Goal: Task Accomplishment & Management: Use online tool/utility

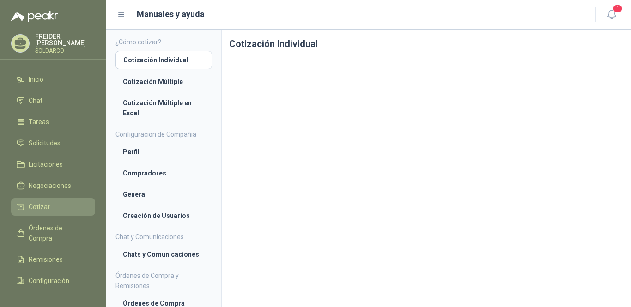
click at [46, 206] on span "Cotizar" at bounding box center [39, 207] width 21 height 10
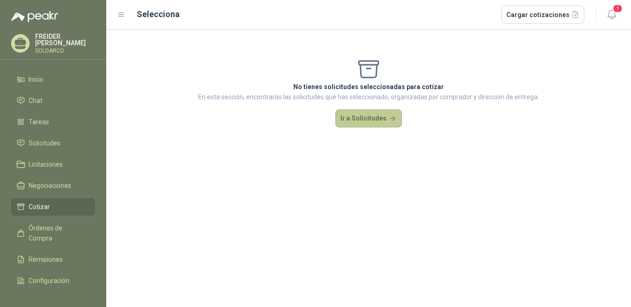
click at [364, 120] on button "Ir a Solicitudes" at bounding box center [368, 118] width 67 height 18
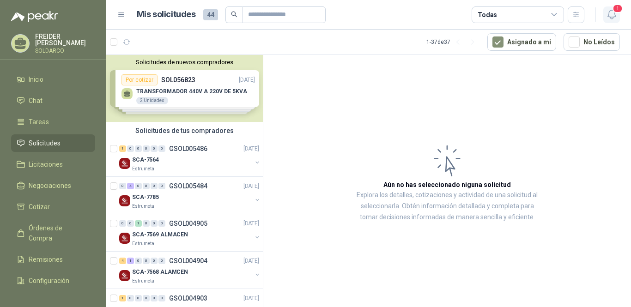
click at [613, 13] on icon "button" at bounding box center [612, 15] width 12 height 12
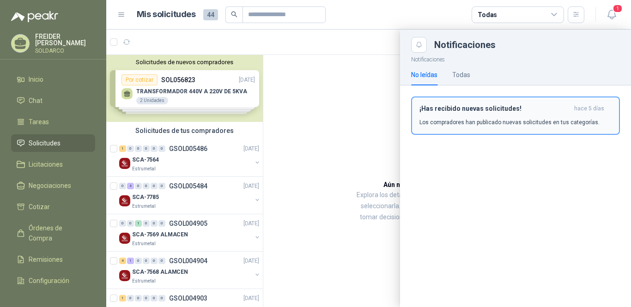
click at [455, 122] on p "Los compradores han publicado nuevas solicitudes en tus categorías." at bounding box center [509, 122] width 180 height 8
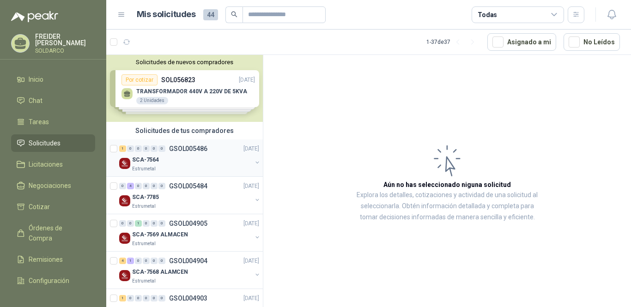
click at [184, 170] on div "Estrumetal" at bounding box center [192, 168] width 120 height 7
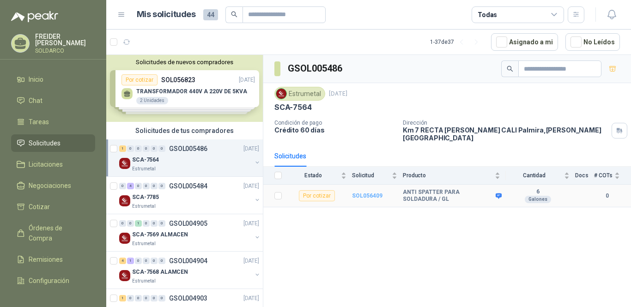
click at [369, 193] on b "SOL056409" at bounding box center [367, 196] width 30 height 6
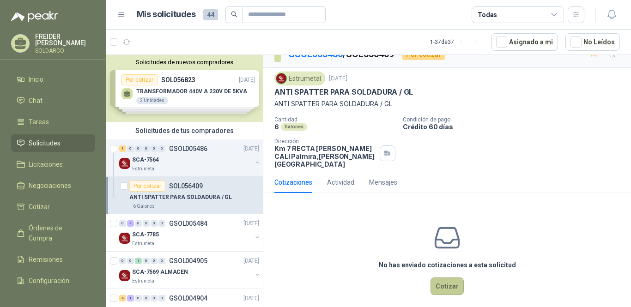
click at [440, 279] on button "Cotizar" at bounding box center [446, 287] width 33 height 18
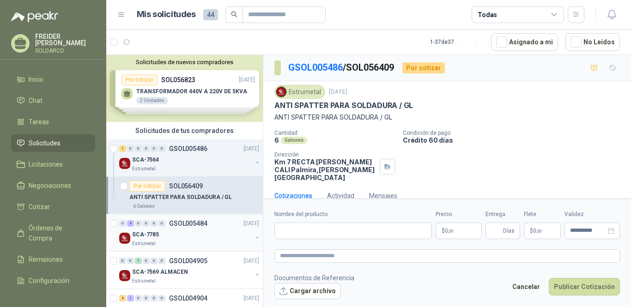
click at [171, 238] on div "SCA-7785" at bounding box center [192, 234] width 120 height 11
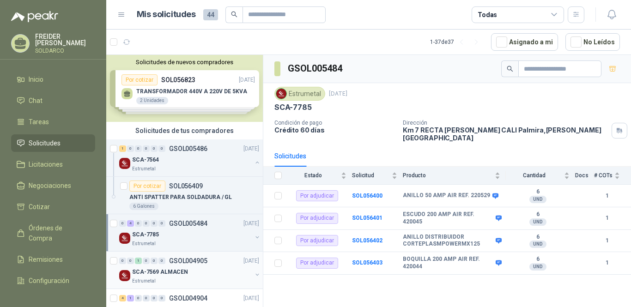
click at [184, 275] on p "SCA-7569 ALMACEN" at bounding box center [160, 272] width 56 height 9
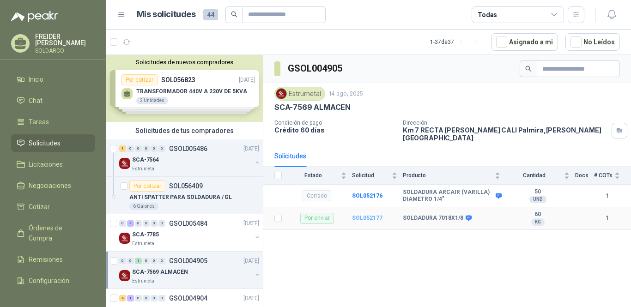
click at [367, 215] on b "SOL052177" at bounding box center [367, 218] width 30 height 6
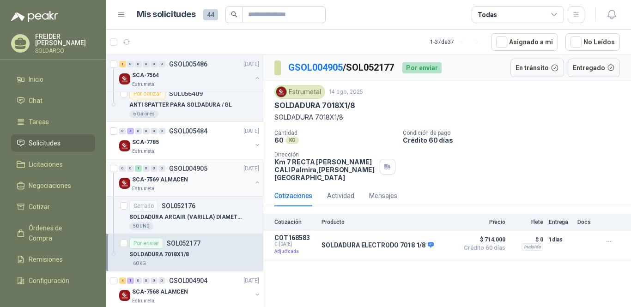
scroll to position [139, 0]
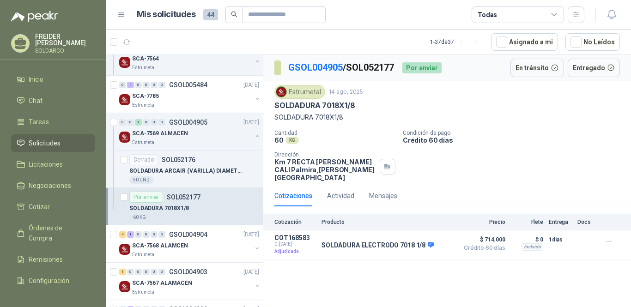
click at [180, 200] on p "SOL052177" at bounding box center [184, 197] width 34 height 6
click at [426, 72] on div "Por enviar" at bounding box center [421, 67] width 39 height 11
click at [536, 70] on button "En tránsito" at bounding box center [537, 68] width 54 height 18
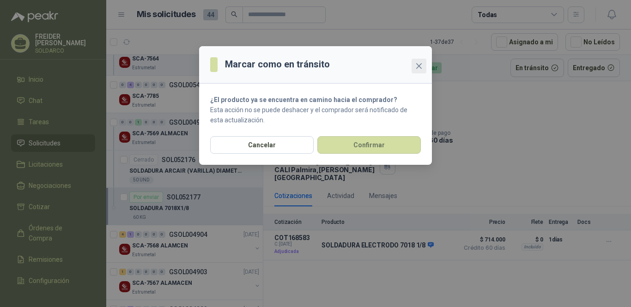
click at [418, 68] on icon "close" at bounding box center [418, 65] width 7 height 7
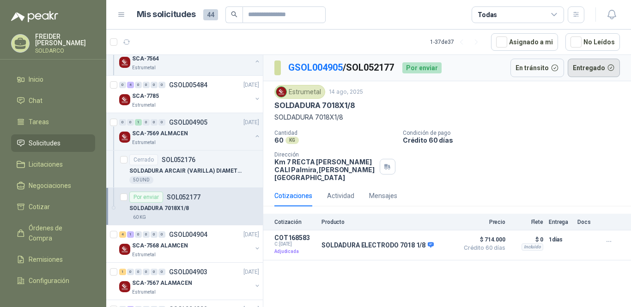
click at [610, 68] on button "Entregado" at bounding box center [594, 68] width 53 height 18
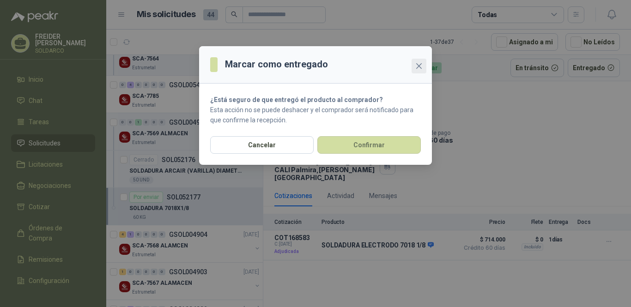
click at [422, 67] on icon "close" at bounding box center [418, 65] width 7 height 7
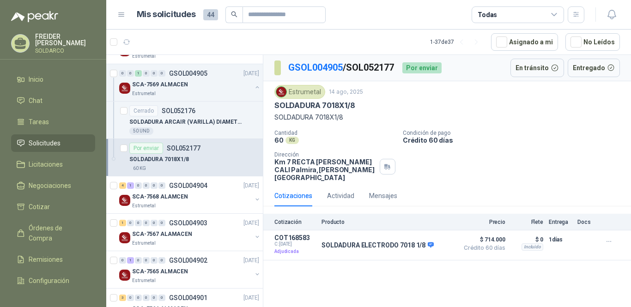
scroll to position [176, 0]
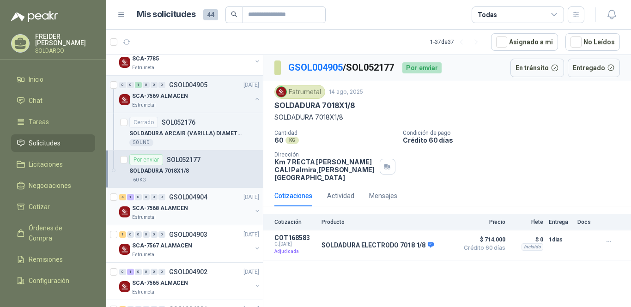
click at [179, 213] on div "SCA-7568 ALAMCEN" at bounding box center [192, 208] width 120 height 11
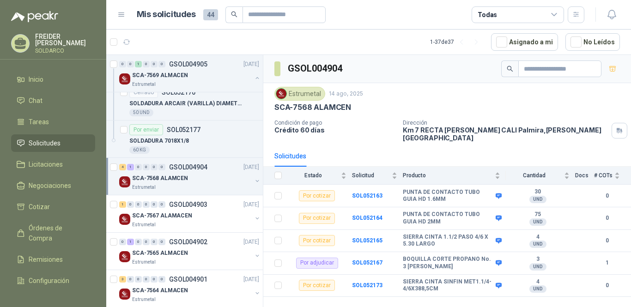
scroll to position [222, 0]
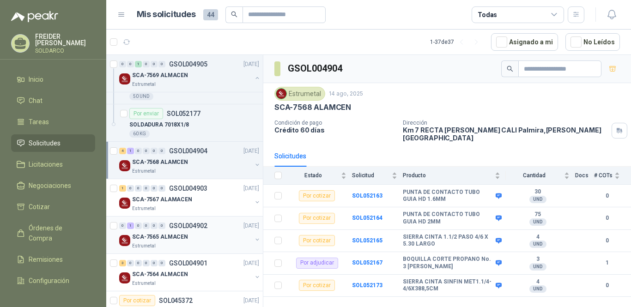
click at [183, 224] on p "GSOL004902" at bounding box center [188, 226] width 38 height 6
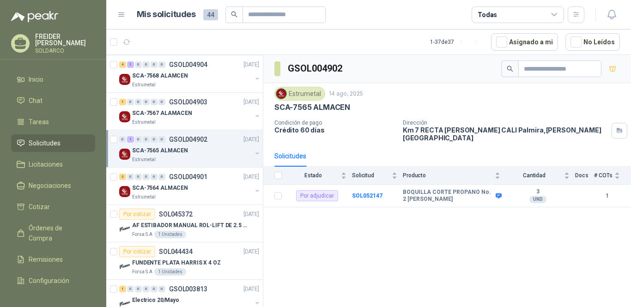
scroll to position [315, 0]
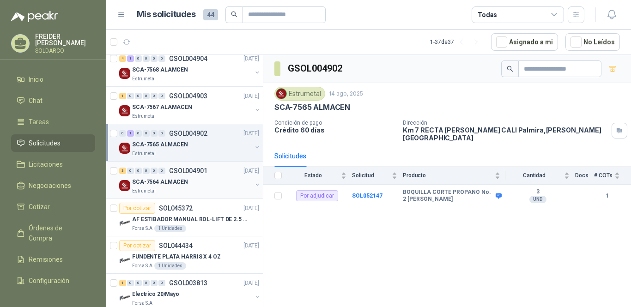
click at [197, 171] on p "GSOL004901" at bounding box center [188, 171] width 38 height 6
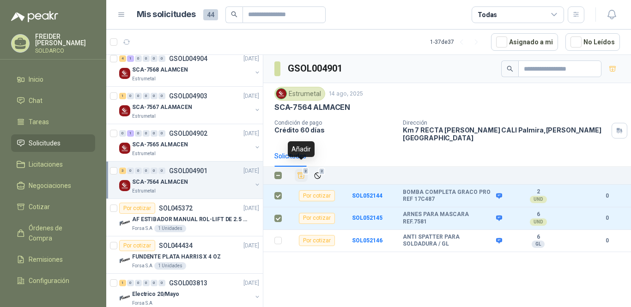
click at [300, 171] on icon "Añadir" at bounding box center [301, 175] width 8 height 8
click at [301, 173] on icon "Añadir" at bounding box center [301, 176] width 7 height 6
click at [316, 172] on icon "Ignorar" at bounding box center [318, 176] width 8 height 8
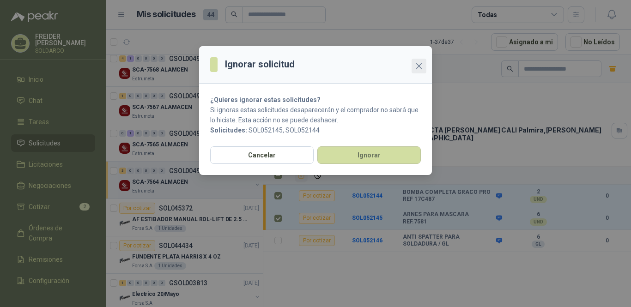
click at [420, 63] on icon "close" at bounding box center [418, 65] width 7 height 7
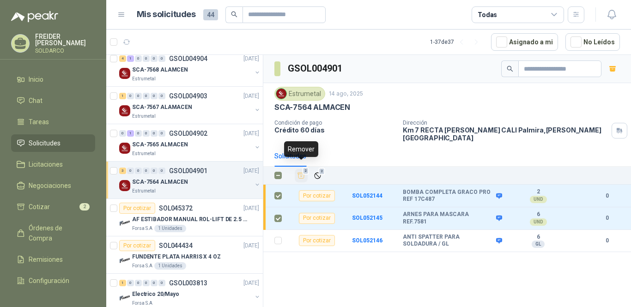
click at [302, 171] on icon "Añadir" at bounding box center [301, 175] width 8 height 9
click at [302, 173] on icon "Añadir" at bounding box center [301, 176] width 7 height 6
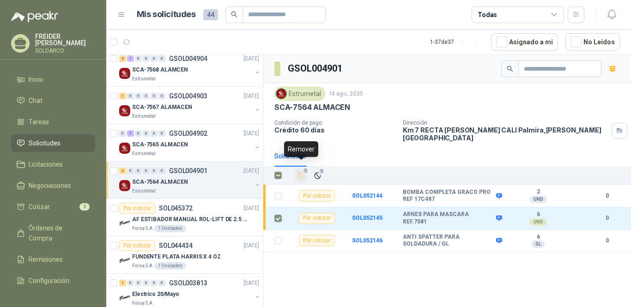
click at [303, 171] on icon "Añadir" at bounding box center [301, 175] width 8 height 9
click at [303, 171] on icon "Añadir" at bounding box center [301, 175] width 8 height 8
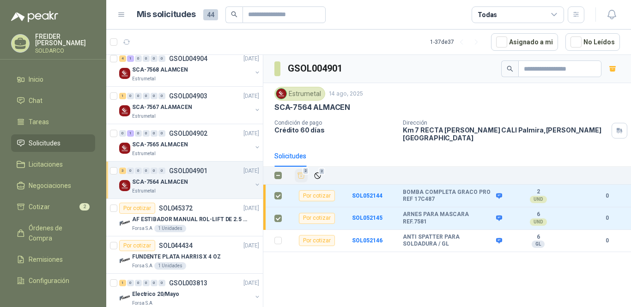
click at [297, 276] on div "GSOL004901 Estrumetal [DATE] SCA-7564 ALMACEN Condición de pago Crédito 60 días…" at bounding box center [447, 182] width 368 height 255
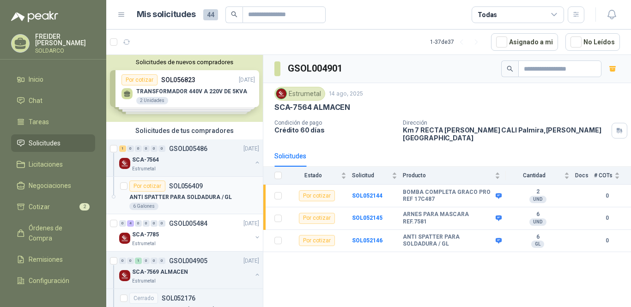
click at [188, 192] on div "ANTI SPATTER PARA SOLDADURA / GL" at bounding box center [194, 197] width 130 height 11
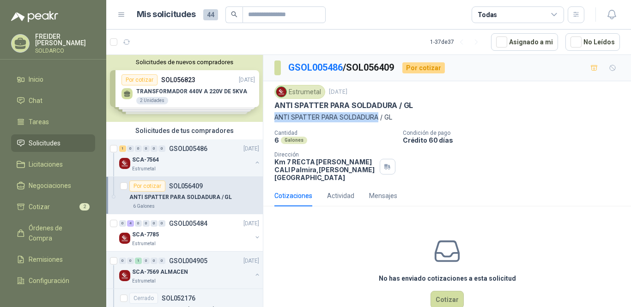
drag, startPoint x: 378, startPoint y: 116, endPoint x: 278, endPoint y: 118, distance: 100.3
click at [278, 118] on p "ANTI SPATTER PARA SOLDADURA / GL" at bounding box center [447, 117] width 346 height 10
drag, startPoint x: 299, startPoint y: 119, endPoint x: 475, endPoint y: 110, distance: 176.7
click at [479, 110] on div "ANTI SPATTER PARA SOLDADURA / GL" at bounding box center [447, 106] width 346 height 10
drag, startPoint x: 379, startPoint y: 119, endPoint x: 305, endPoint y: 117, distance: 73.9
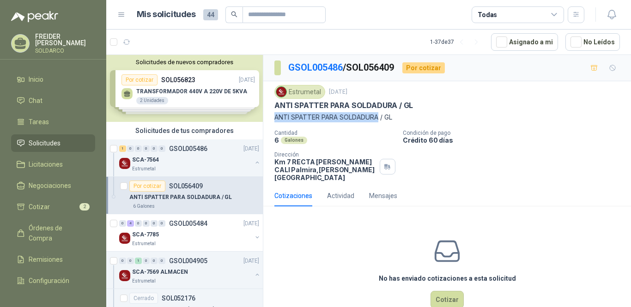
click at [275, 121] on p "ANTI SPATTER PARA SOLDADURA / GL" at bounding box center [447, 117] width 346 height 10
copy p "ANTI SPATTER PARA SOLDADURA"
click at [442, 294] on button "Cotizar" at bounding box center [446, 300] width 33 height 18
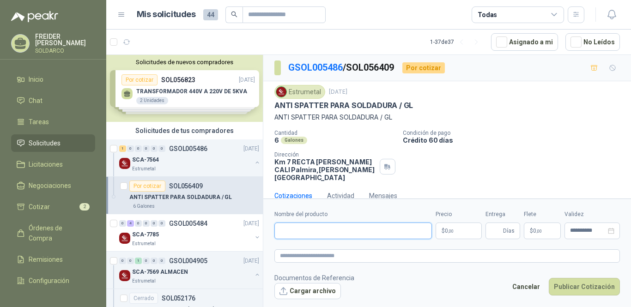
click at [316, 230] on input "Nombre del producto" at bounding box center [353, 231] width 158 height 17
click at [314, 230] on input "Nombre del producto" at bounding box center [353, 231] width 158 height 17
paste input "**********"
type input "**********"
click at [470, 236] on p "$ 0 ,00" at bounding box center [459, 231] width 46 height 17
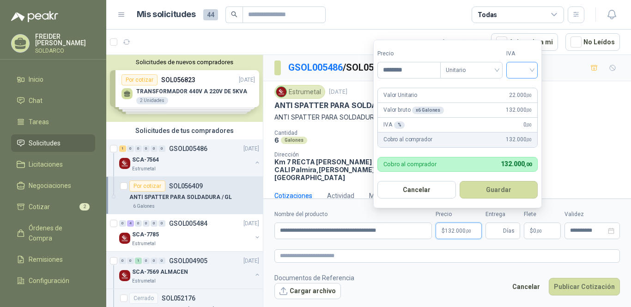
click at [538, 71] on div at bounding box center [521, 70] width 31 height 17
type input "********"
click at [529, 89] on div "19%" at bounding box center [523, 90] width 17 height 10
click at [484, 188] on button "Guardar" at bounding box center [500, 190] width 79 height 18
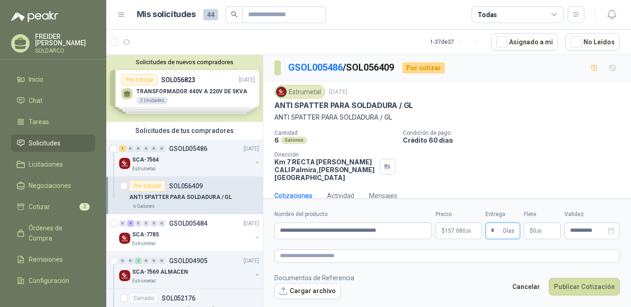
type input "*"
click at [549, 278] on button "Publicar Cotización" at bounding box center [584, 287] width 71 height 18
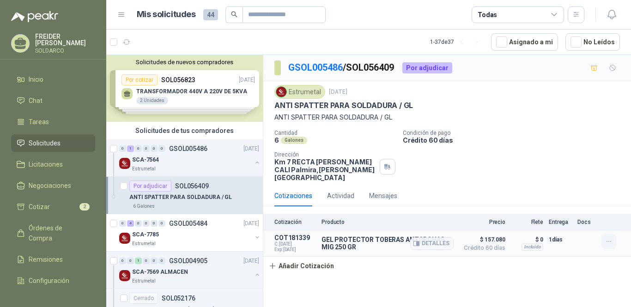
click at [608, 238] on icon "button" at bounding box center [609, 242] width 8 height 8
click at [397, 236] on p "GEL PROTECTOR TOBERAS ANTORCHAS MIG 250 GR" at bounding box center [387, 243] width 132 height 15
click at [346, 230] on article "COT181339 C: [DATE] Exp: [DATE] GEL PROTECTOR TOBERAS ANTORCHAS MIG 250 GR Deta…" at bounding box center [447, 243] width 368 height 26
click at [342, 236] on p "GEL PROTECTOR TOBERAS ANTORCHAS MIG 250 GR" at bounding box center [387, 243] width 132 height 15
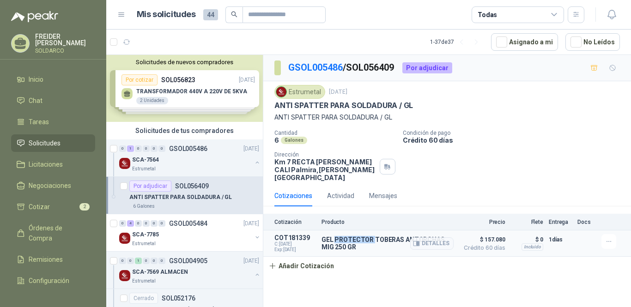
click at [342, 236] on p "GEL PROTECTOR TOBERAS ANTORCHAS MIG 250 GR" at bounding box center [387, 243] width 132 height 15
click at [607, 238] on icon "button" at bounding box center [609, 242] width 8 height 8
click at [619, 194] on icon "button" at bounding box center [620, 197] width 7 height 7
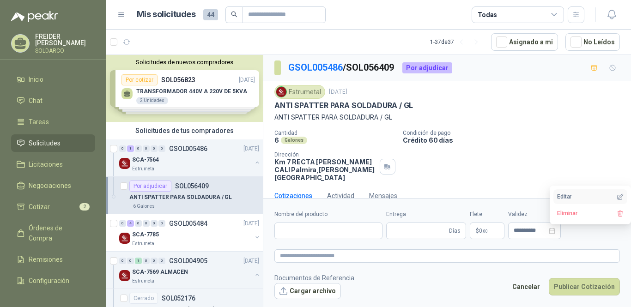
type input "**********"
type input "*"
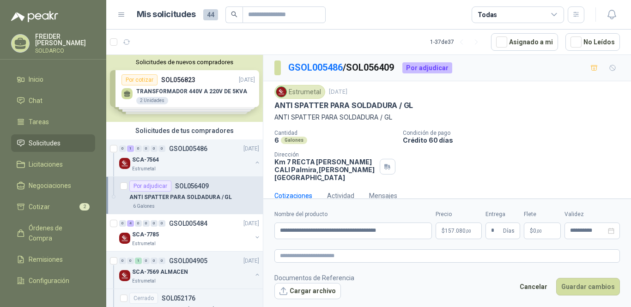
click at [544, 152] on div "Cantidad 6 Galones Condición de pago Crédito 60 días Dirección Km 7 RECTA [PERS…" at bounding box center [447, 156] width 346 height 52
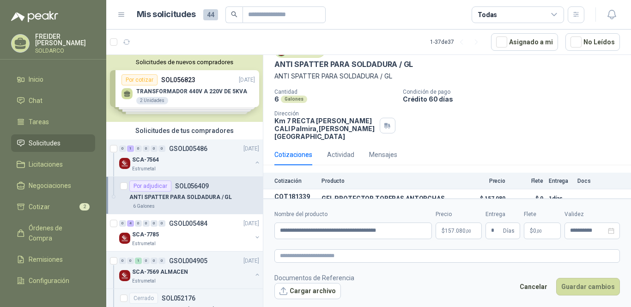
scroll to position [50, 0]
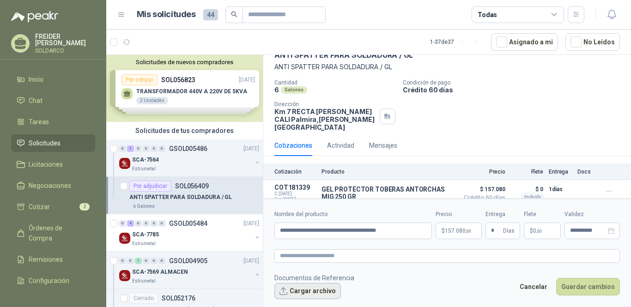
click at [285, 294] on button "Cargar archivo" at bounding box center [307, 291] width 67 height 17
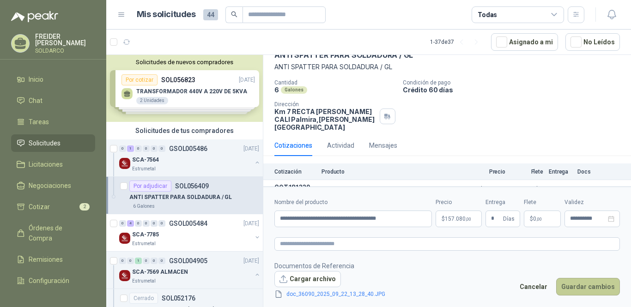
click at [597, 288] on button "Guardar cambios" at bounding box center [588, 287] width 64 height 18
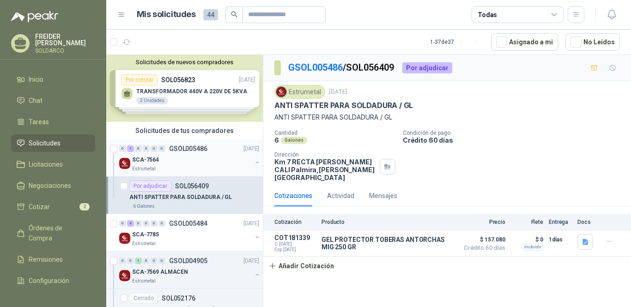
click at [165, 164] on div "SCA-7564" at bounding box center [192, 159] width 120 height 11
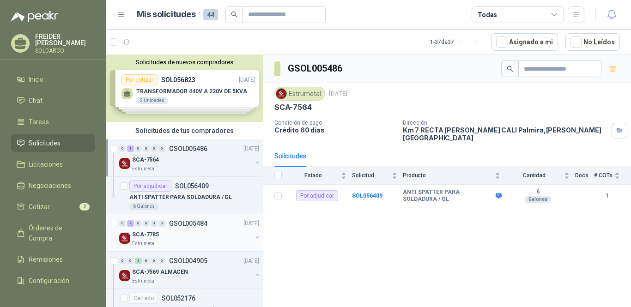
click at [186, 241] on div "Estrumetal" at bounding box center [192, 243] width 120 height 7
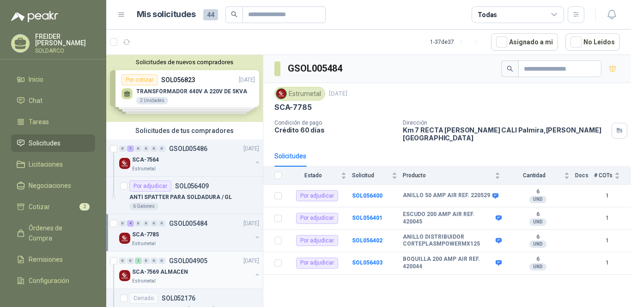
click at [182, 272] on p "SCA-7569 ALMACEN" at bounding box center [160, 272] width 56 height 9
